Goal: Navigation & Orientation: Find specific page/section

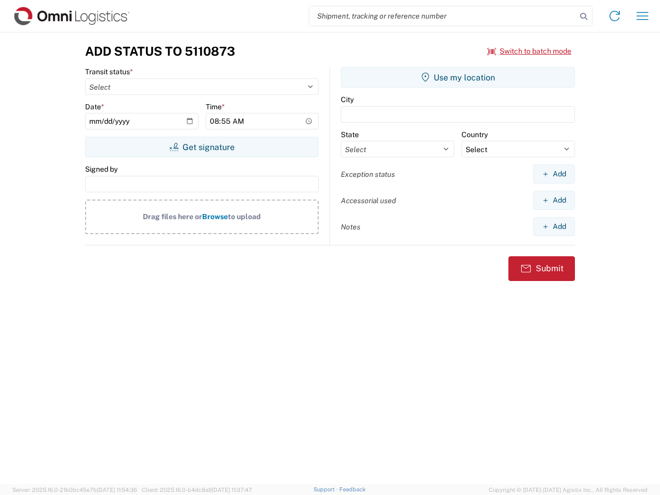
click at [443, 16] on input "search" at bounding box center [443, 16] width 267 height 20
click at [584, 17] on icon at bounding box center [584, 16] width 14 height 14
click at [615, 16] on icon at bounding box center [615, 16] width 17 height 17
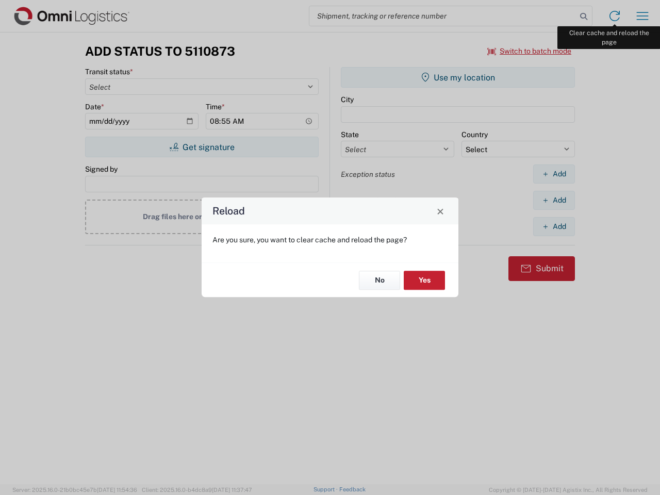
click at [643, 16] on div "Reload Are you sure, you want to clear cache and reload the page? No Yes" at bounding box center [330, 247] width 660 height 495
click at [530, 51] on div "Reload Are you sure, you want to clear cache and reload the page? No Yes" at bounding box center [330, 247] width 660 height 495
click at [202, 147] on div "Reload Are you sure, you want to clear cache and reload the page? No Yes" at bounding box center [330, 247] width 660 height 495
click at [458, 77] on div "Reload Are you sure, you want to clear cache and reload the page? No Yes" at bounding box center [330, 247] width 660 height 495
click at [554, 174] on div "Reload Are you sure, you want to clear cache and reload the page? No Yes" at bounding box center [330, 247] width 660 height 495
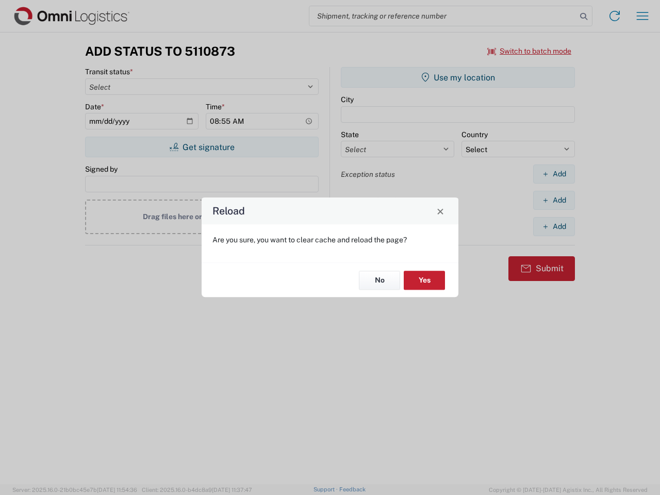
click at [554, 200] on div "Reload Are you sure, you want to clear cache and reload the page? No Yes" at bounding box center [330, 247] width 660 height 495
click at [554, 227] on div "Reload Are you sure, you want to clear cache and reload the page? No Yes" at bounding box center [330, 247] width 660 height 495
